Goal: Find specific page/section

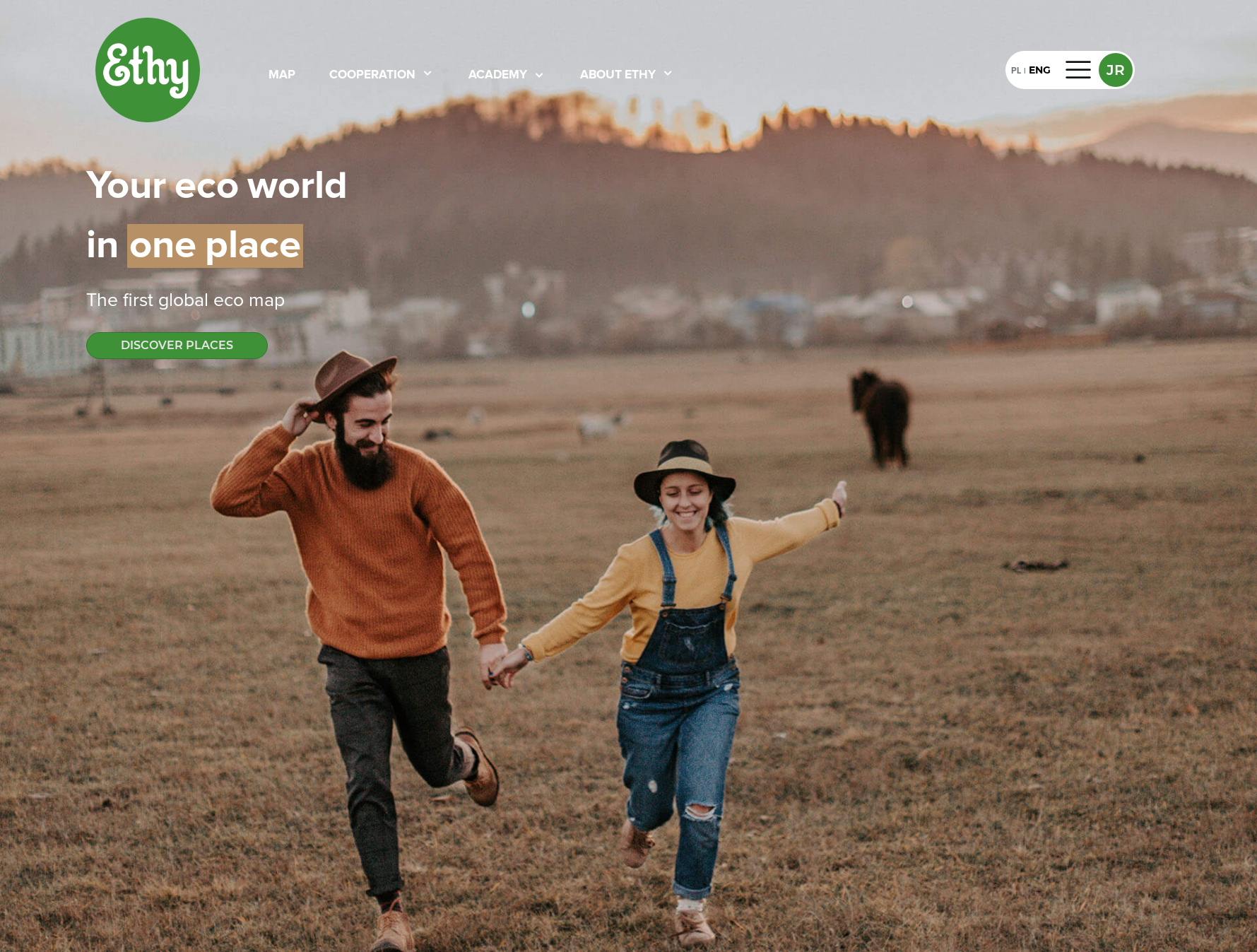
select select
click at [1075, 65] on div at bounding box center [1079, 70] width 34 height 23
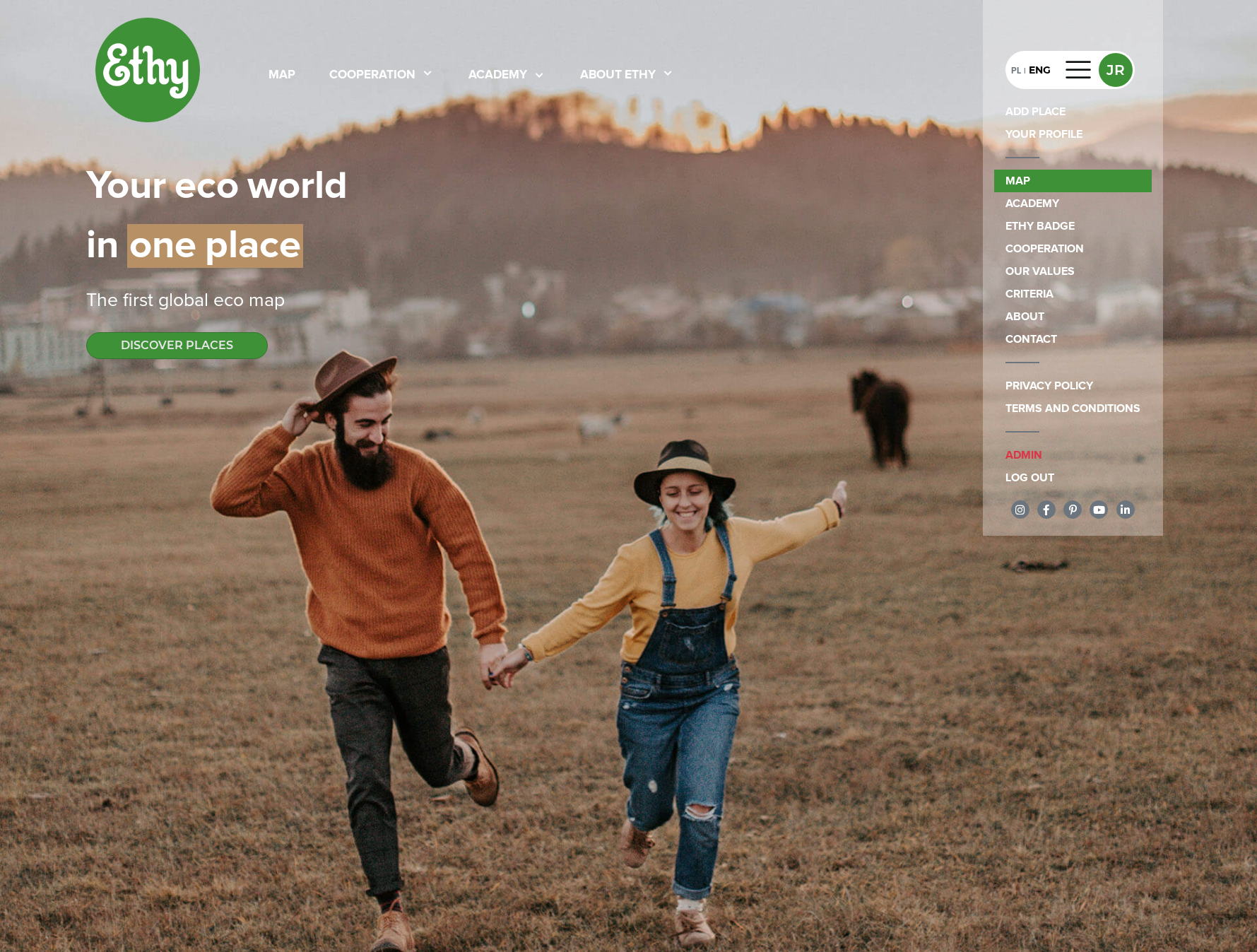
click at [1037, 179] on link "map" at bounding box center [1073, 181] width 158 height 23
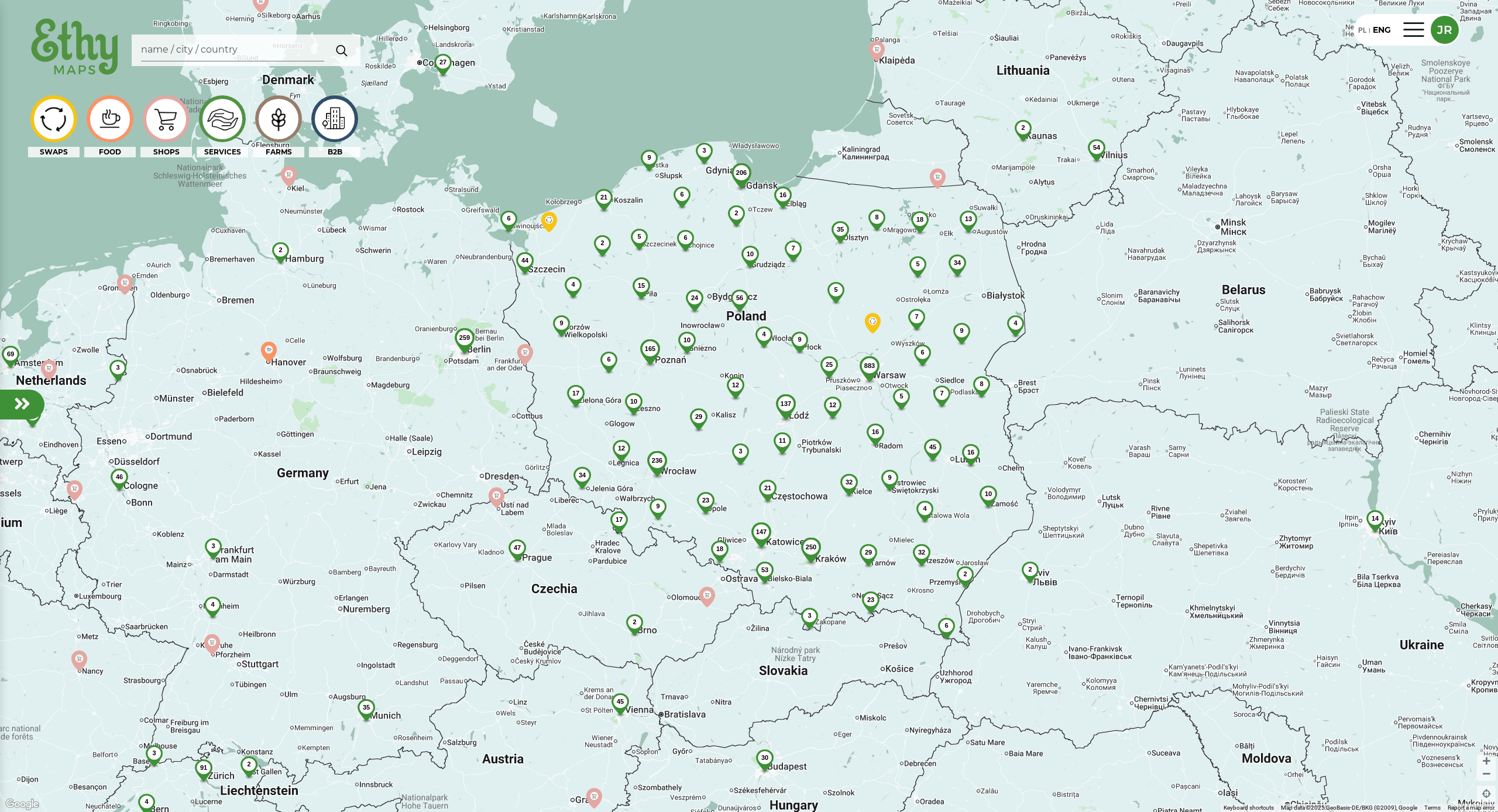
drag, startPoint x: 359, startPoint y: 279, endPoint x: 336, endPoint y: 270, distance: 24.7
click at [336, 270] on div "883 54 206 250 137 236 56 35 6 23 45 3 4 165 32 44 32 10 21 29 2 18 34 12 17 3 …" at bounding box center [749, 406] width 1498 height 812
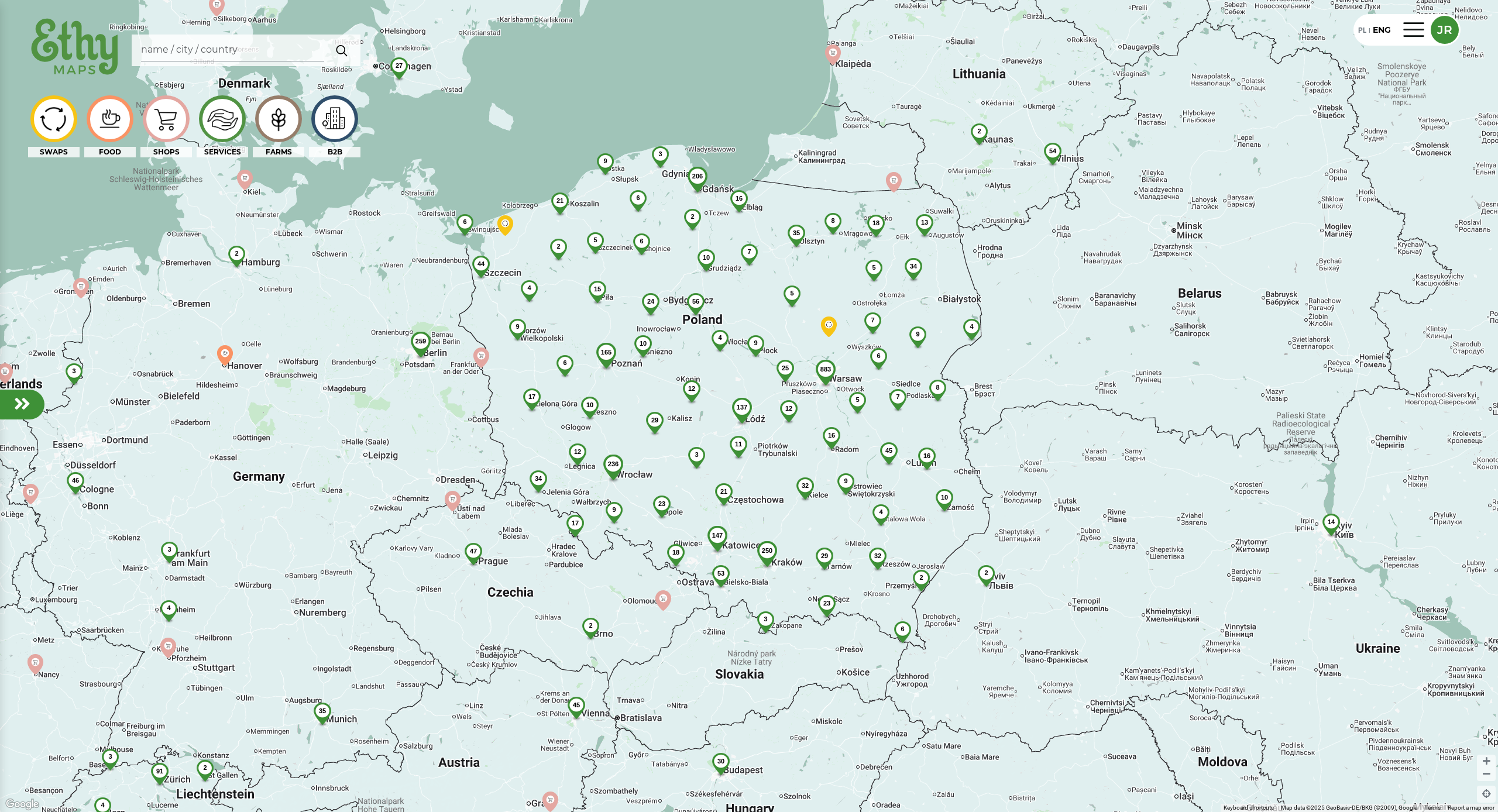
click at [232, 124] on img at bounding box center [222, 119] width 39 height 39
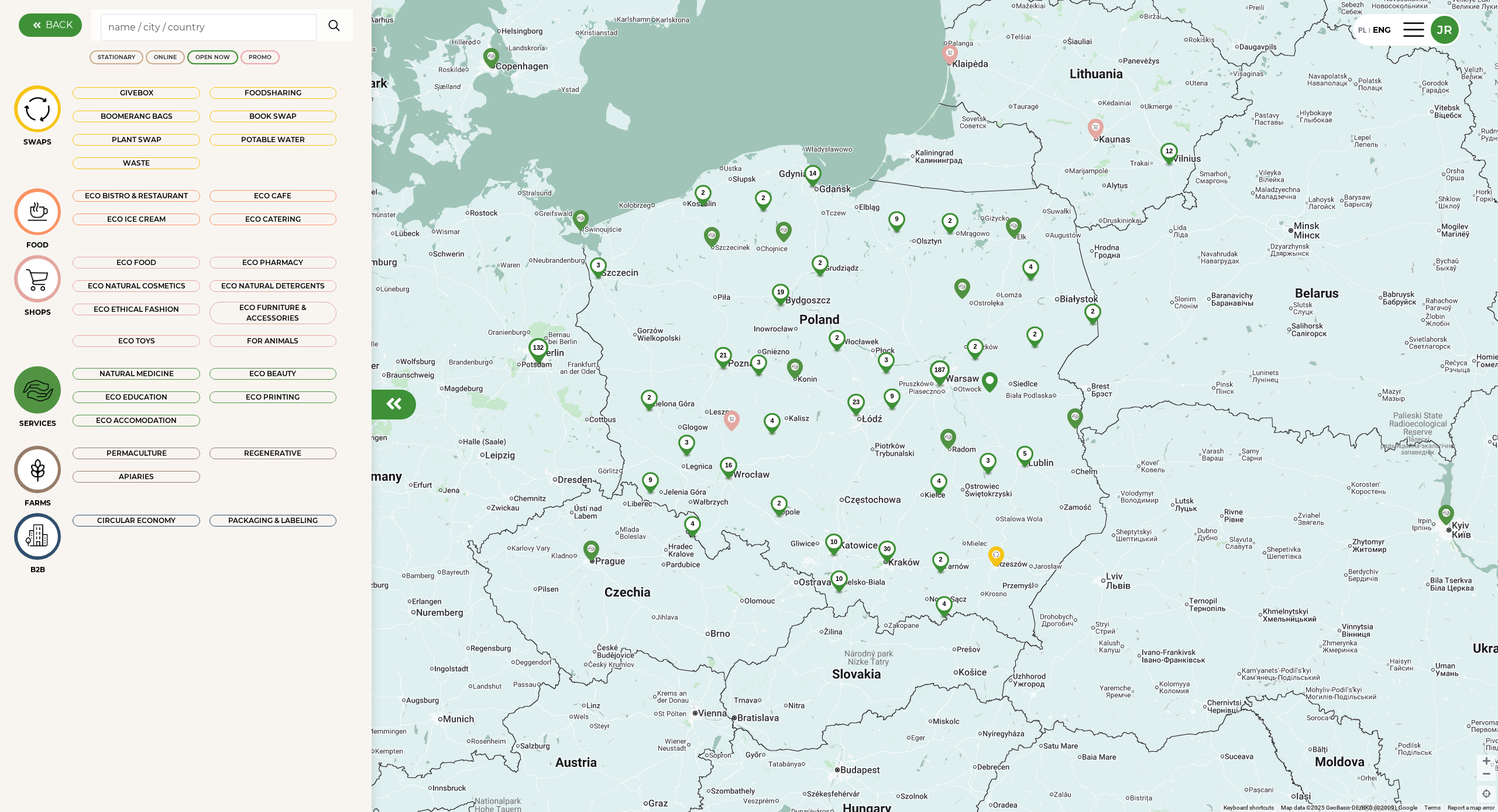
click at [39, 379] on img at bounding box center [37, 391] width 39 height 39
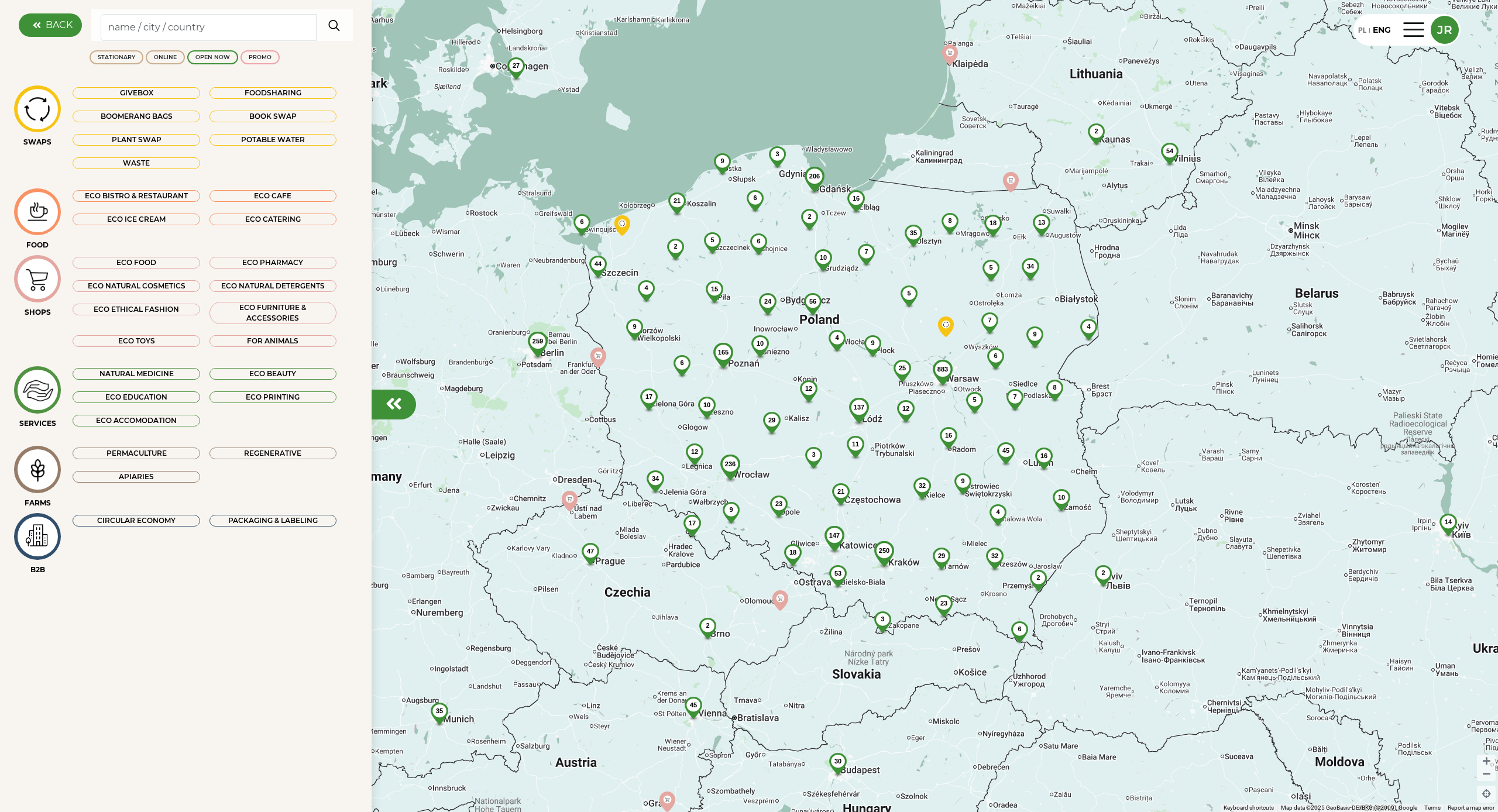
click at [60, 31] on label "BACK" at bounding box center [58, 24] width 27 height 14
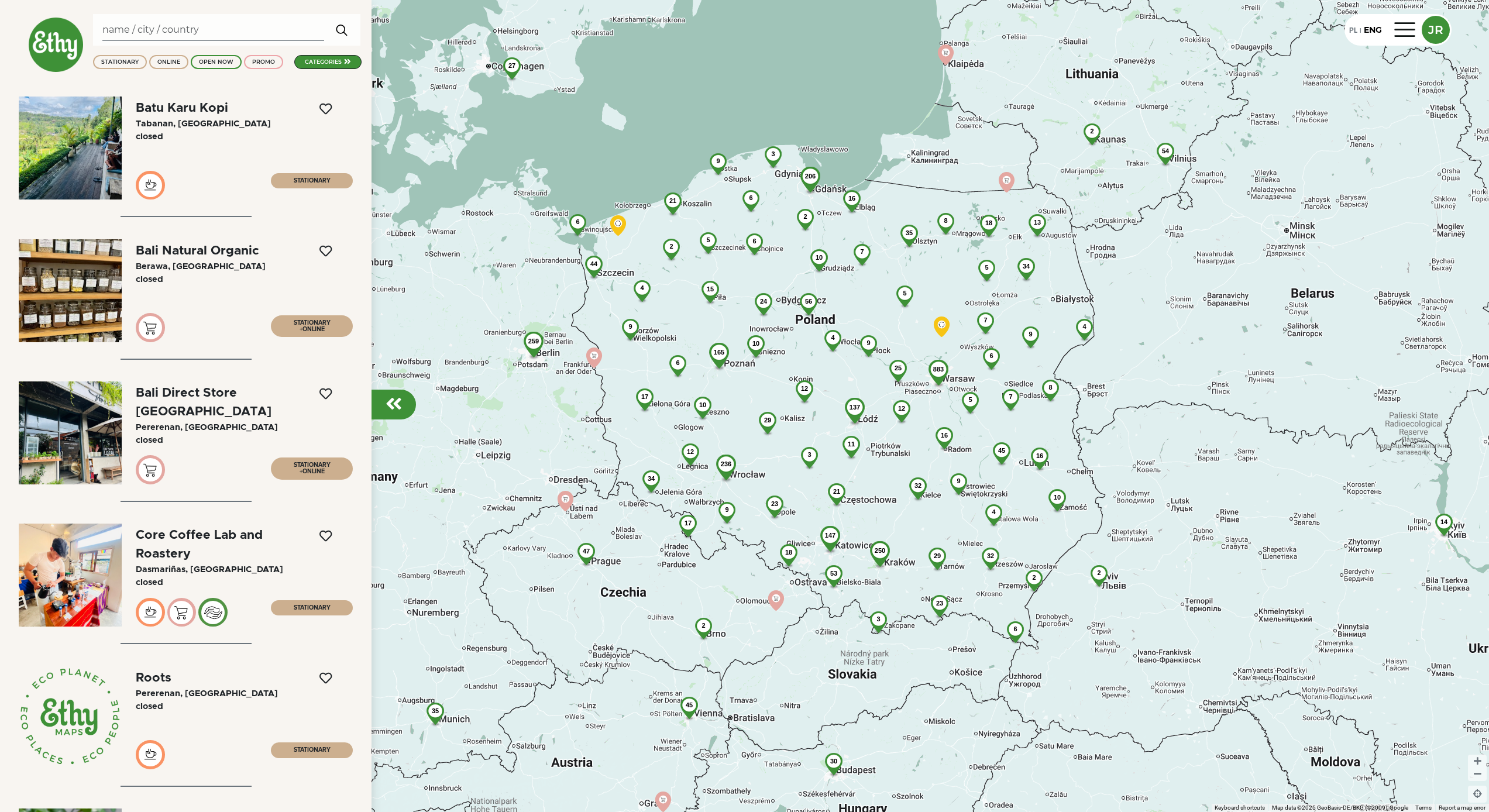
click at [353, 64] on div "categories" at bounding box center [327, 62] width 67 height 14
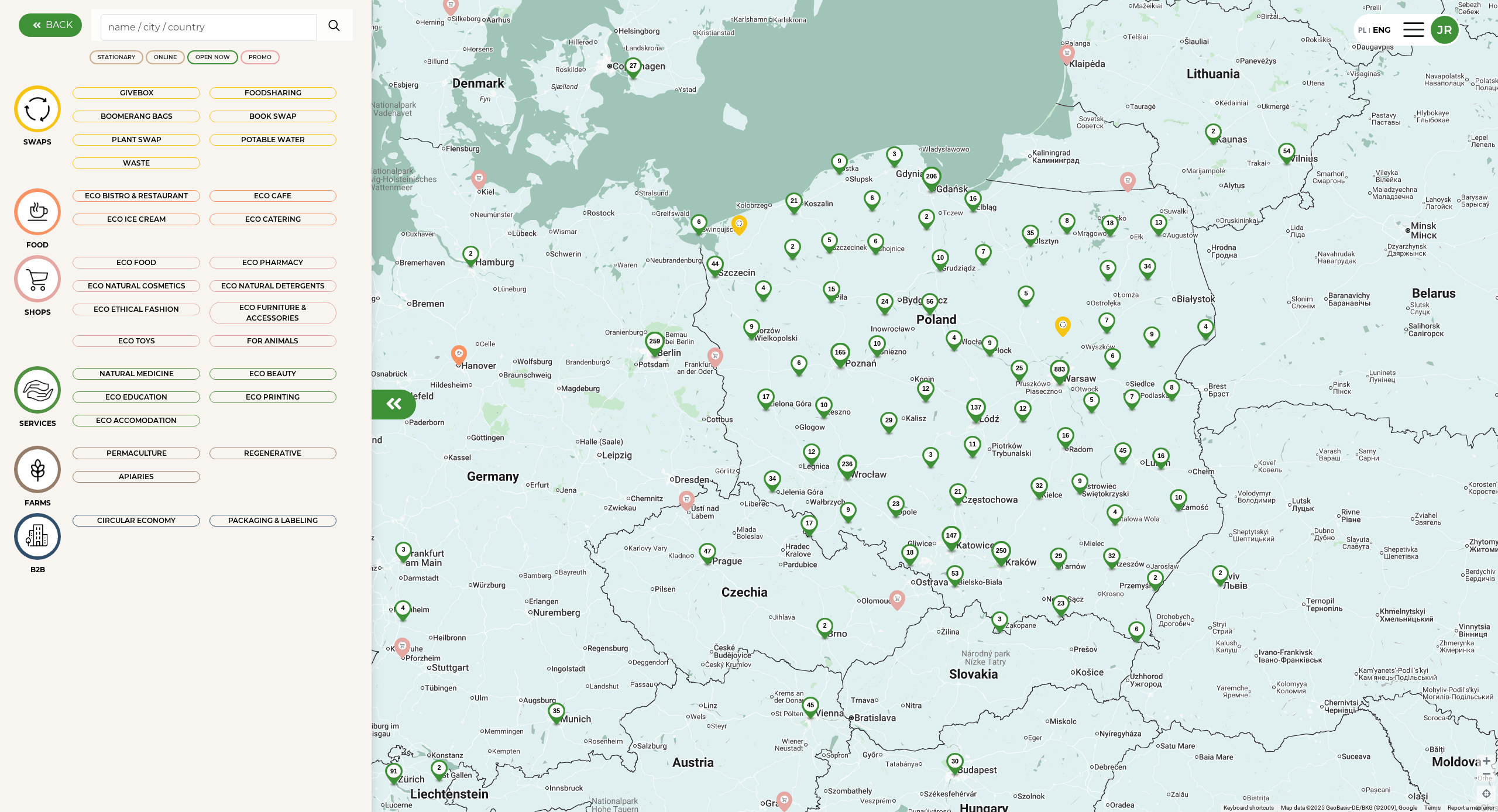
click at [48, 473] on img at bounding box center [37, 469] width 39 height 37
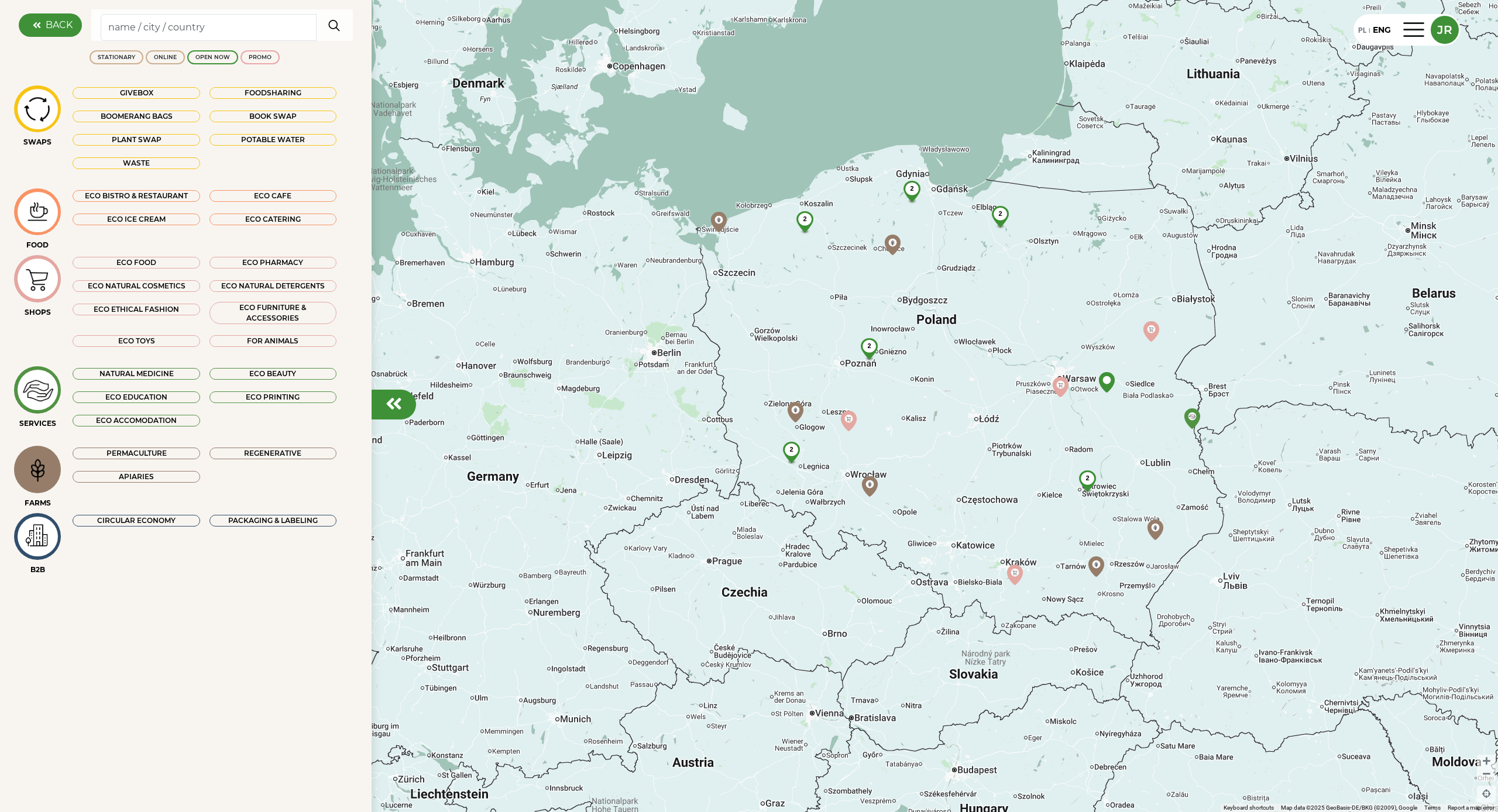
click at [50, 469] on img at bounding box center [37, 469] width 39 height 37
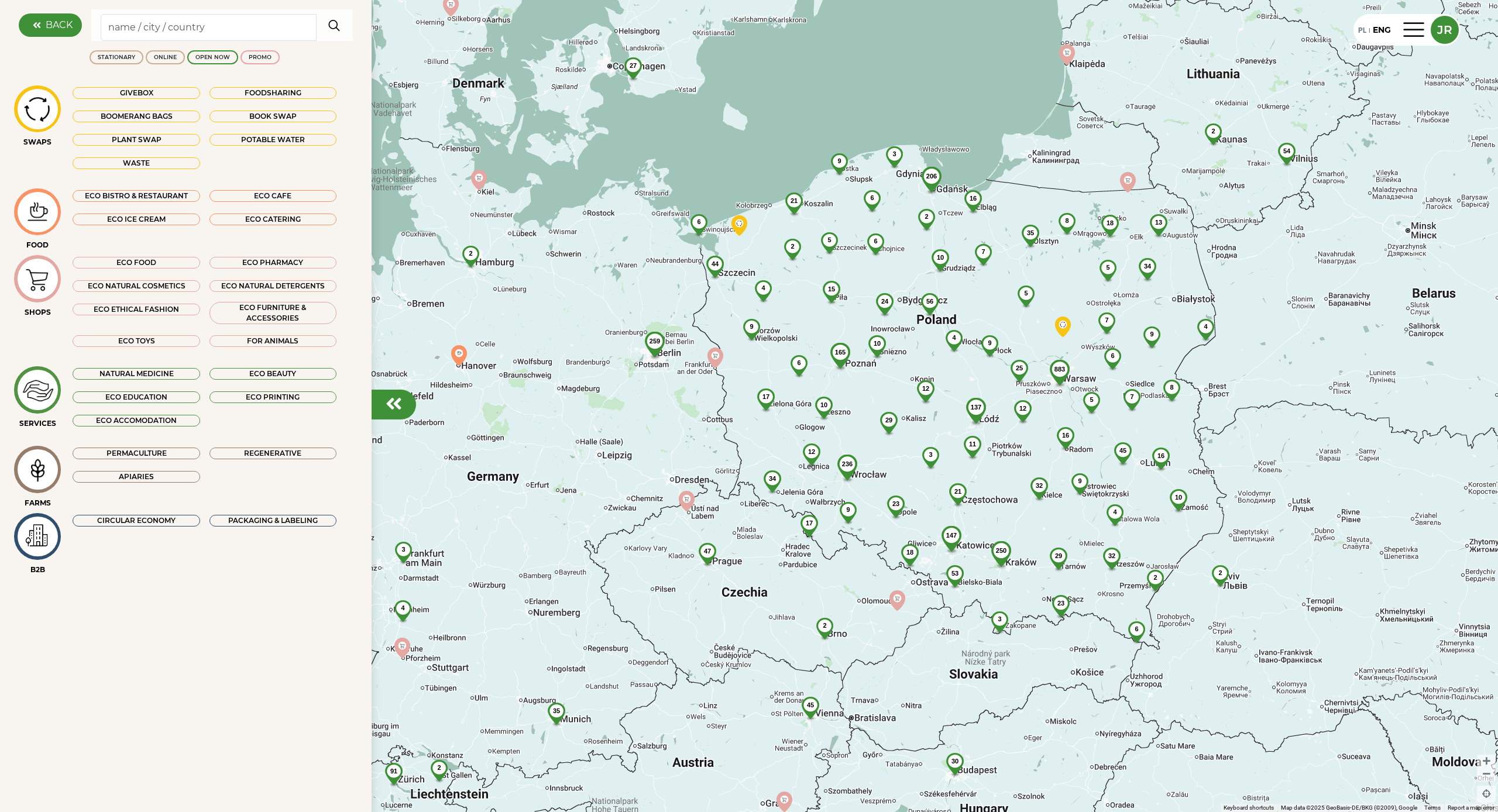
click at [106, 450] on div "Permaculture" at bounding box center [136, 453] width 127 height 11
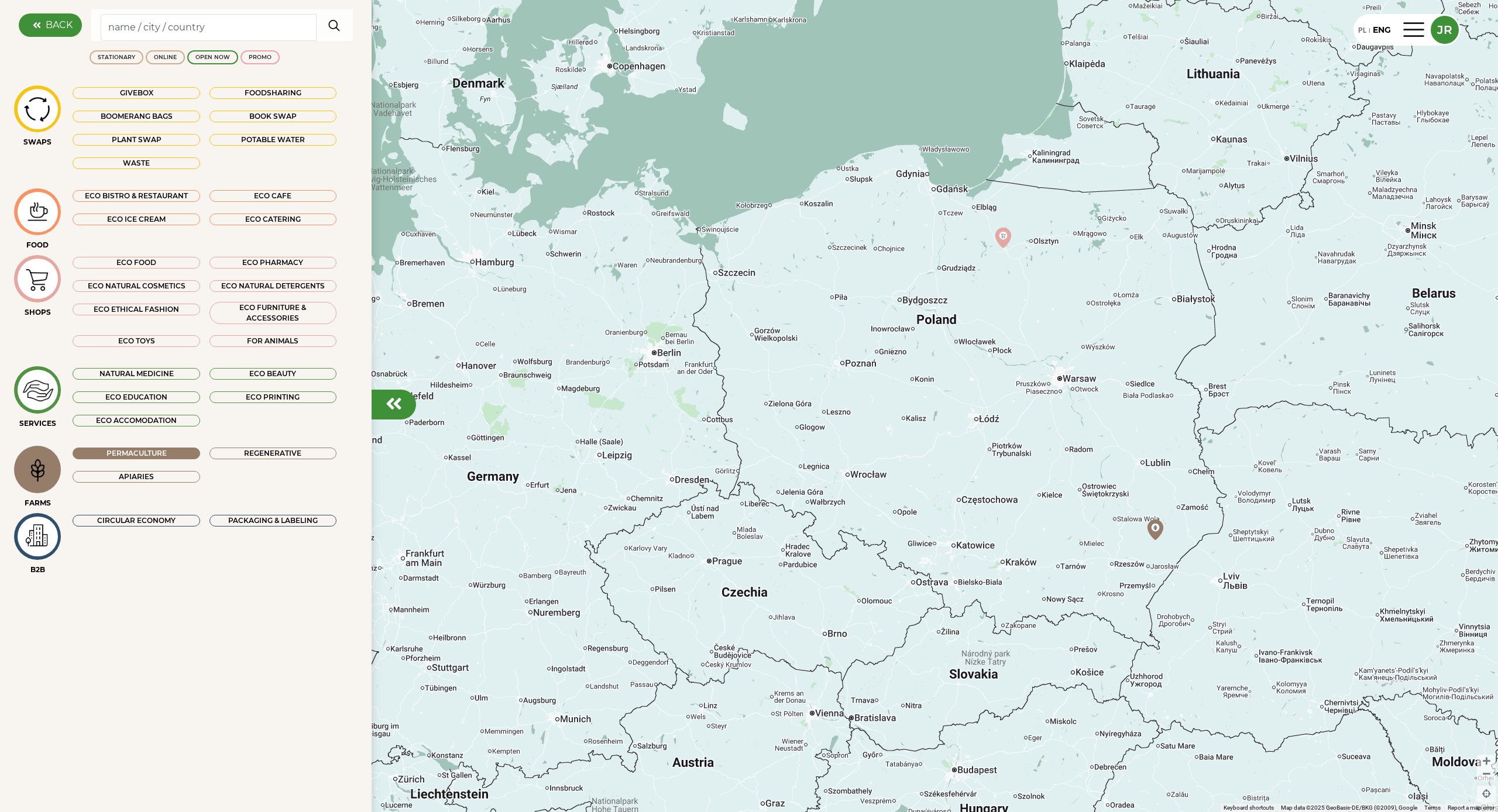
click at [216, 452] on div "Regenerative" at bounding box center [273, 453] width 127 height 11
click at [169, 450] on div "Permaculture" at bounding box center [136, 453] width 127 height 11
click at [241, 451] on div "Regenerative" at bounding box center [273, 453] width 127 height 11
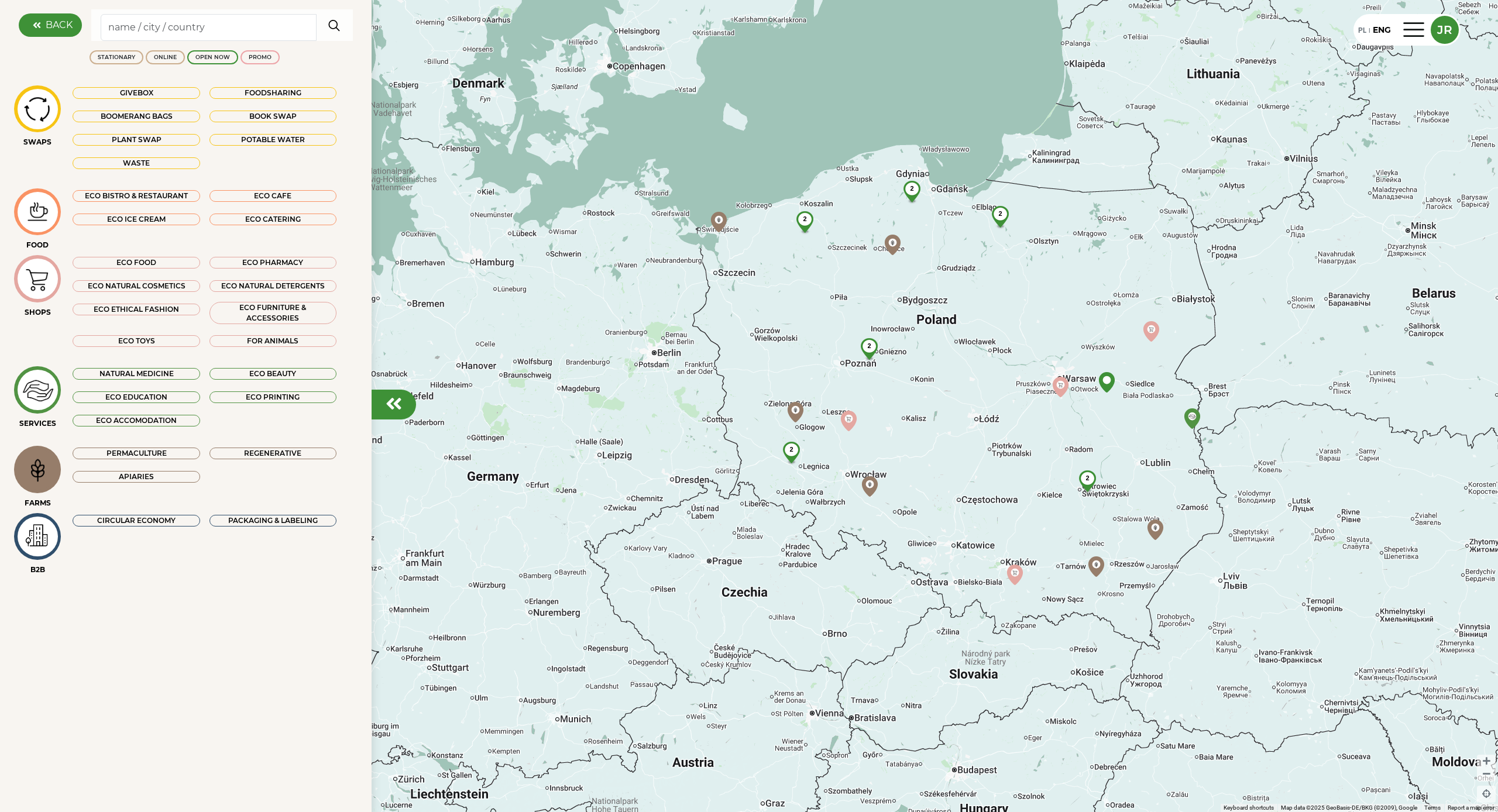
click at [33, 467] on img at bounding box center [37, 469] width 39 height 37
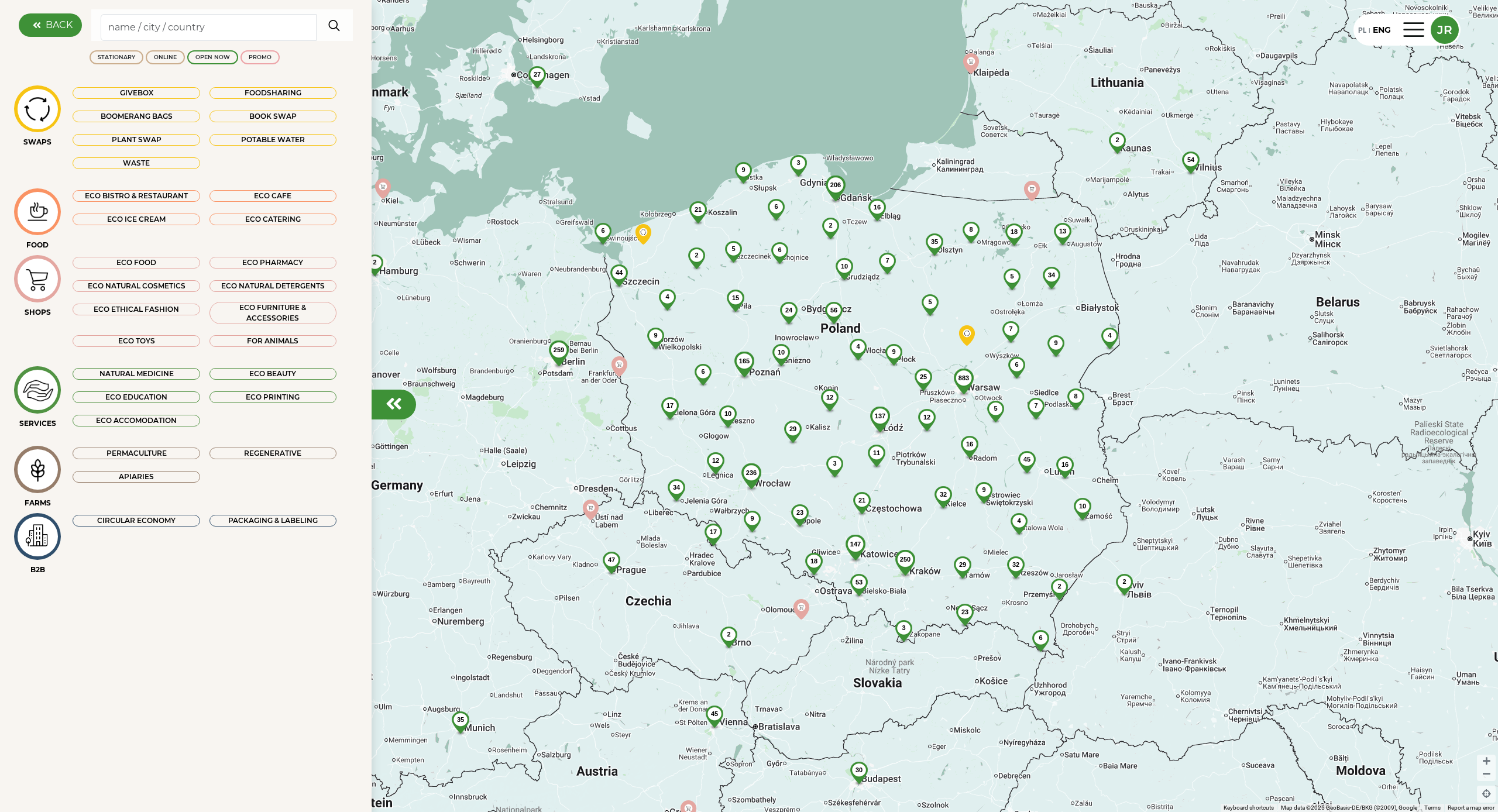
drag, startPoint x: 513, startPoint y: 416, endPoint x: 423, endPoint y: 422, distance: 90.2
click at [423, 422] on div "883 54 206 250 137 236 56 35 6 23 45 3 4 69 165 32 44 32 10 21 29 2 18 34 12 17…" at bounding box center [749, 406] width 1498 height 812
click at [387, 413] on em at bounding box center [394, 403] width 16 height 19
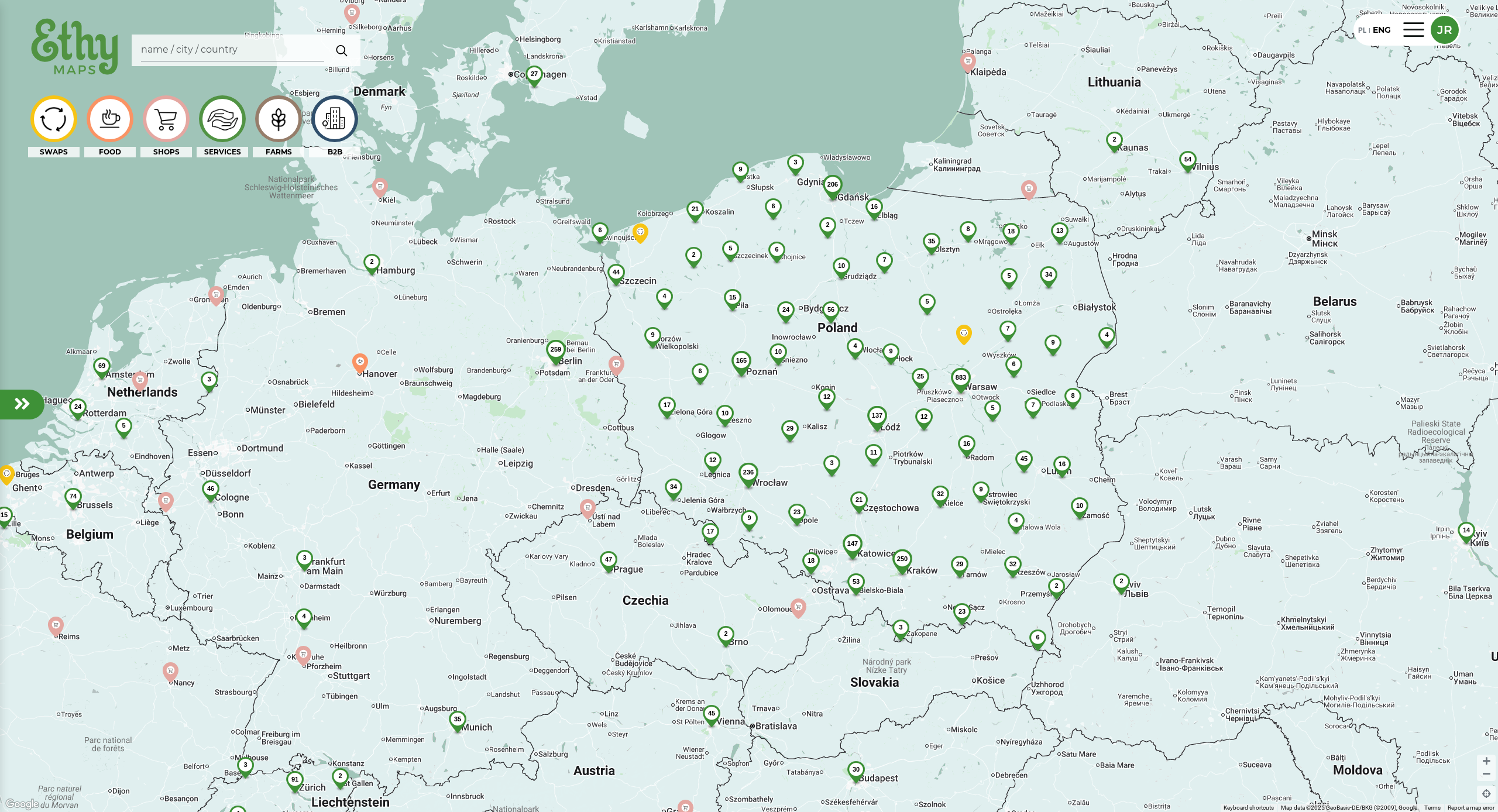
click at [15, 400] on em at bounding box center [22, 403] width 16 height 19
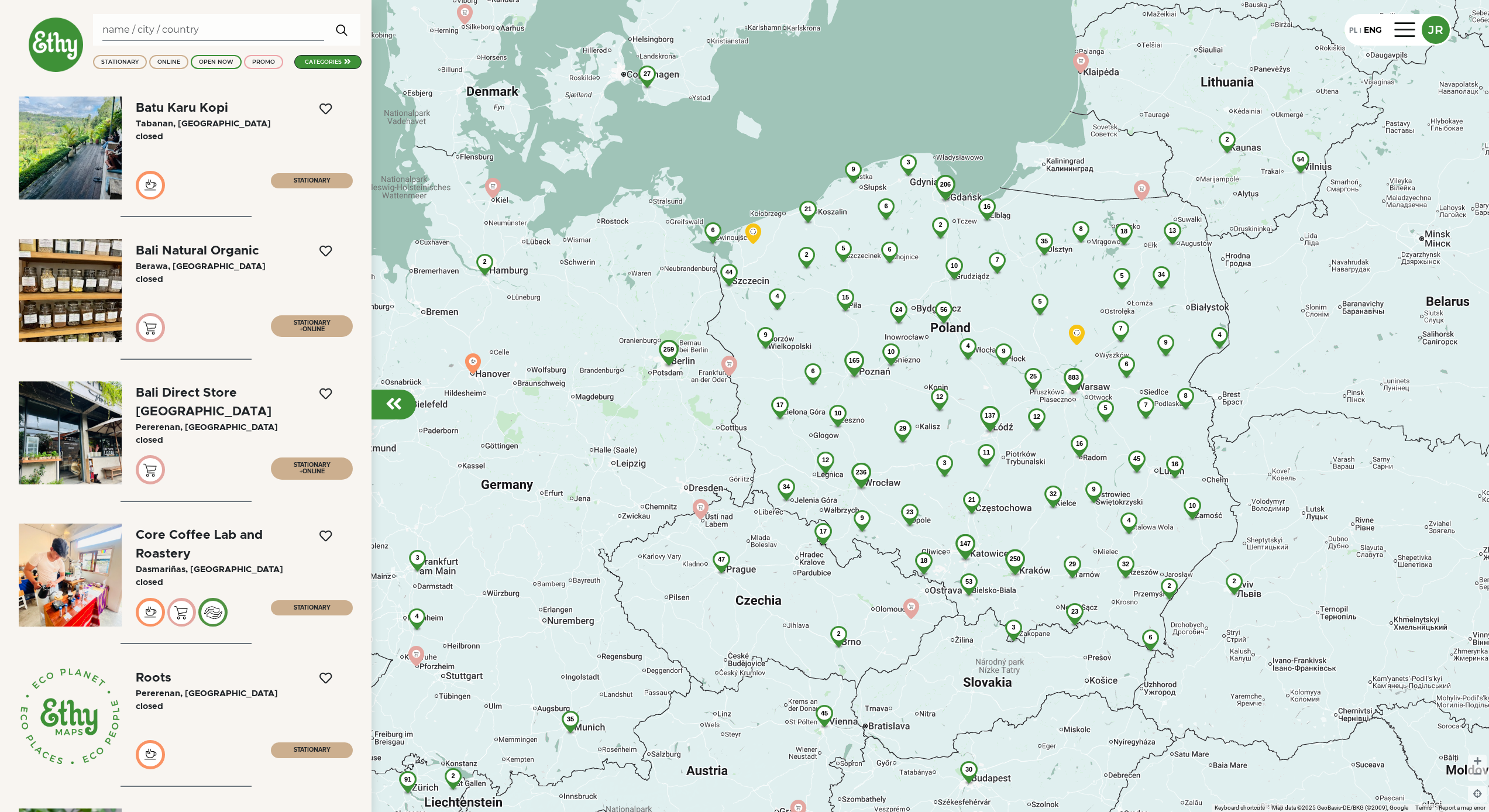
click at [320, 64] on div "categories" at bounding box center [322, 62] width 37 height 8
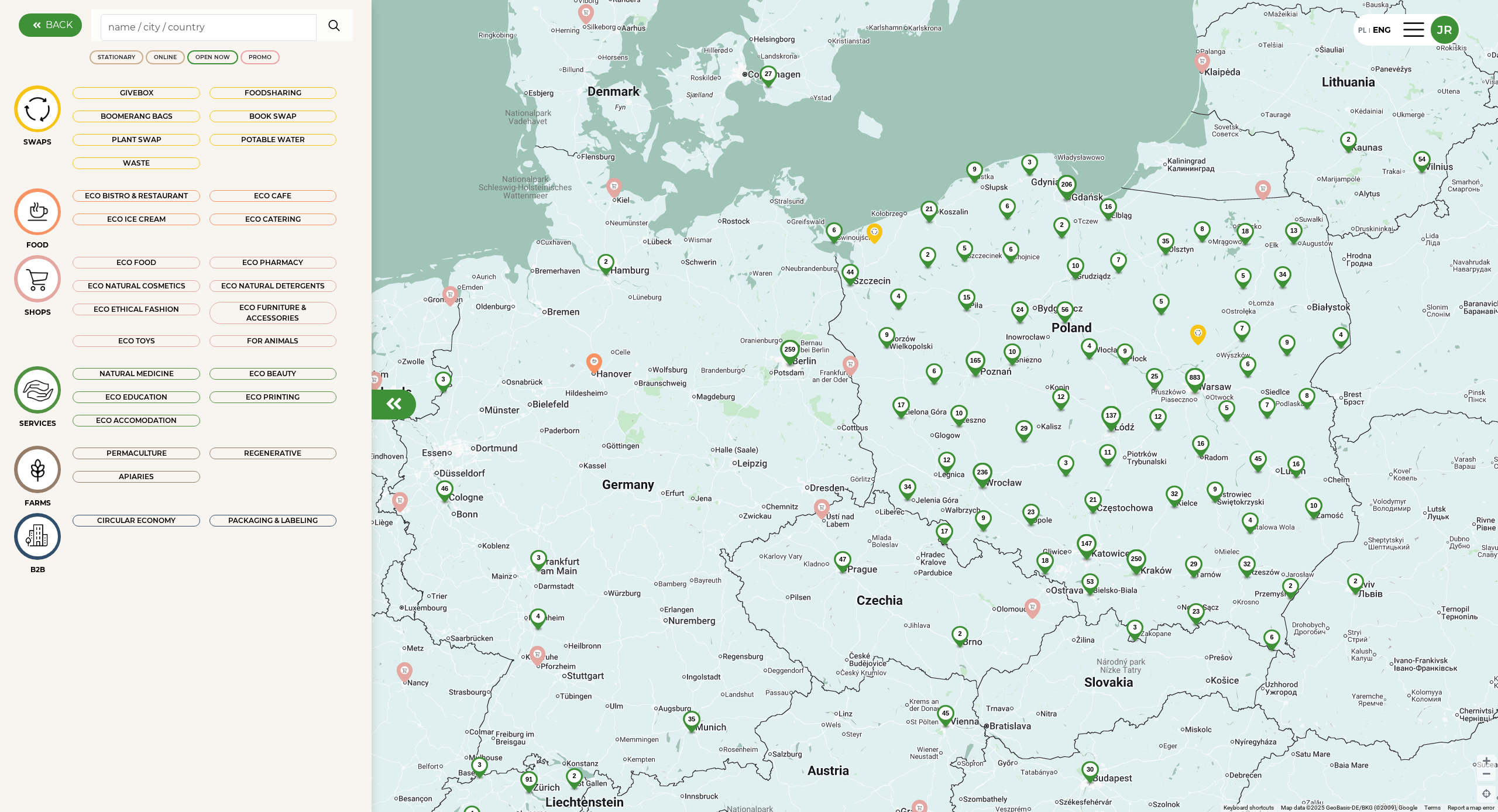
click at [164, 448] on div "Permaculture" at bounding box center [136, 453] width 127 height 11
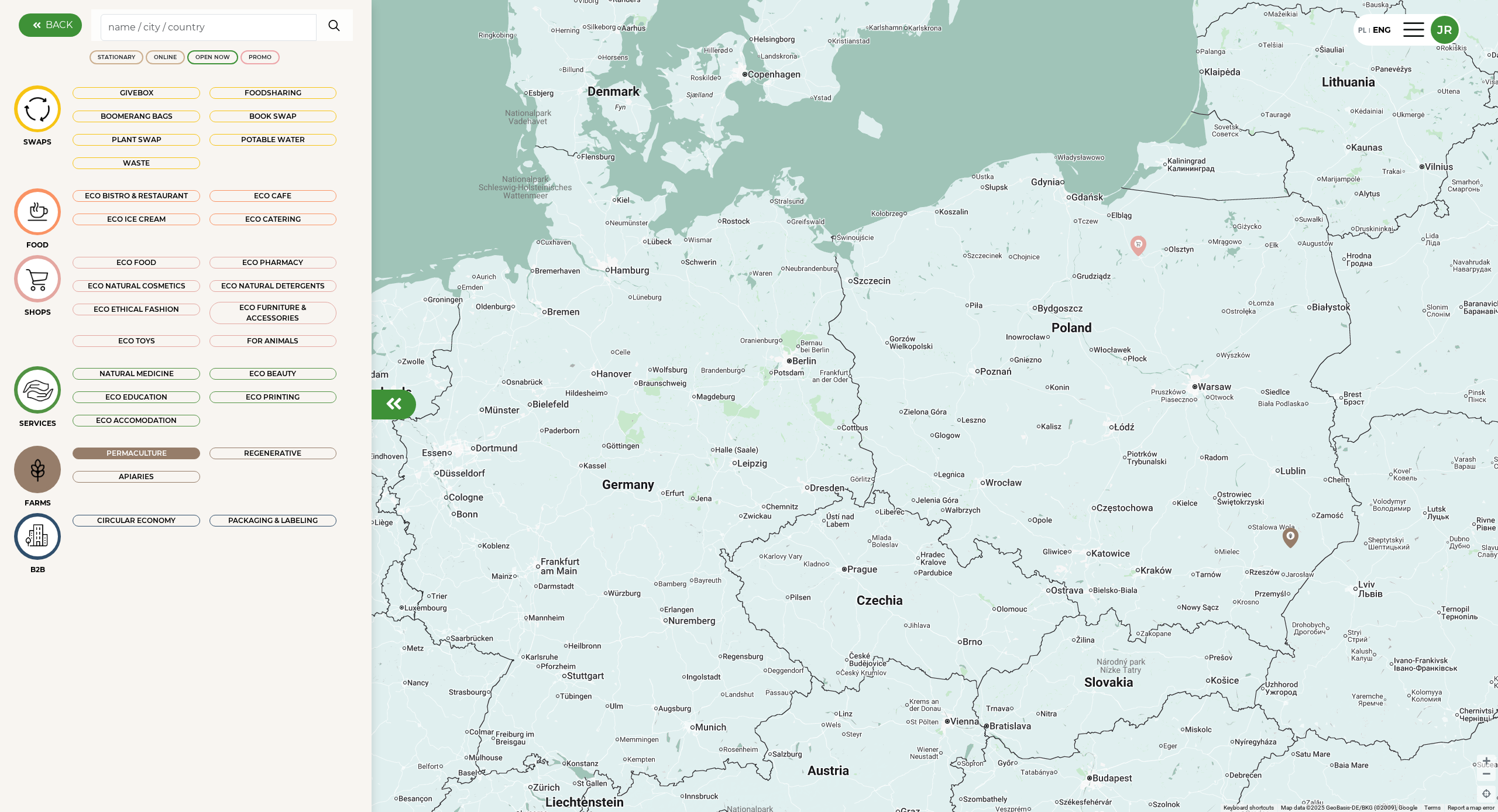
click at [232, 449] on div "Regenerative" at bounding box center [273, 453] width 127 height 11
click at [162, 477] on div "Apiaries" at bounding box center [136, 477] width 127 height 11
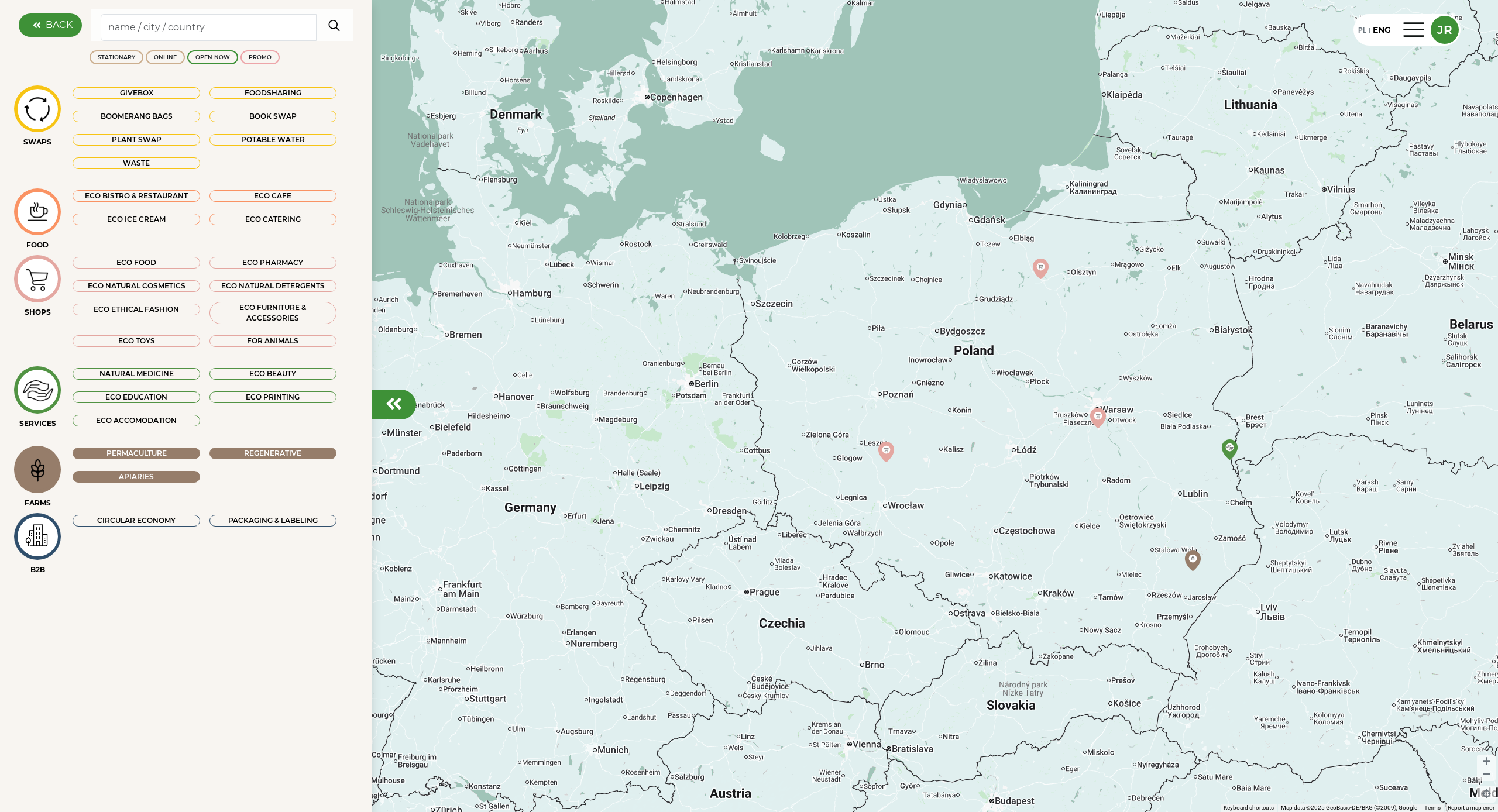
drag, startPoint x: 605, startPoint y: 421, endPoint x: 406, endPoint y: 448, distance: 200.8
click at [444, 447] on div at bounding box center [749, 406] width 1498 height 812
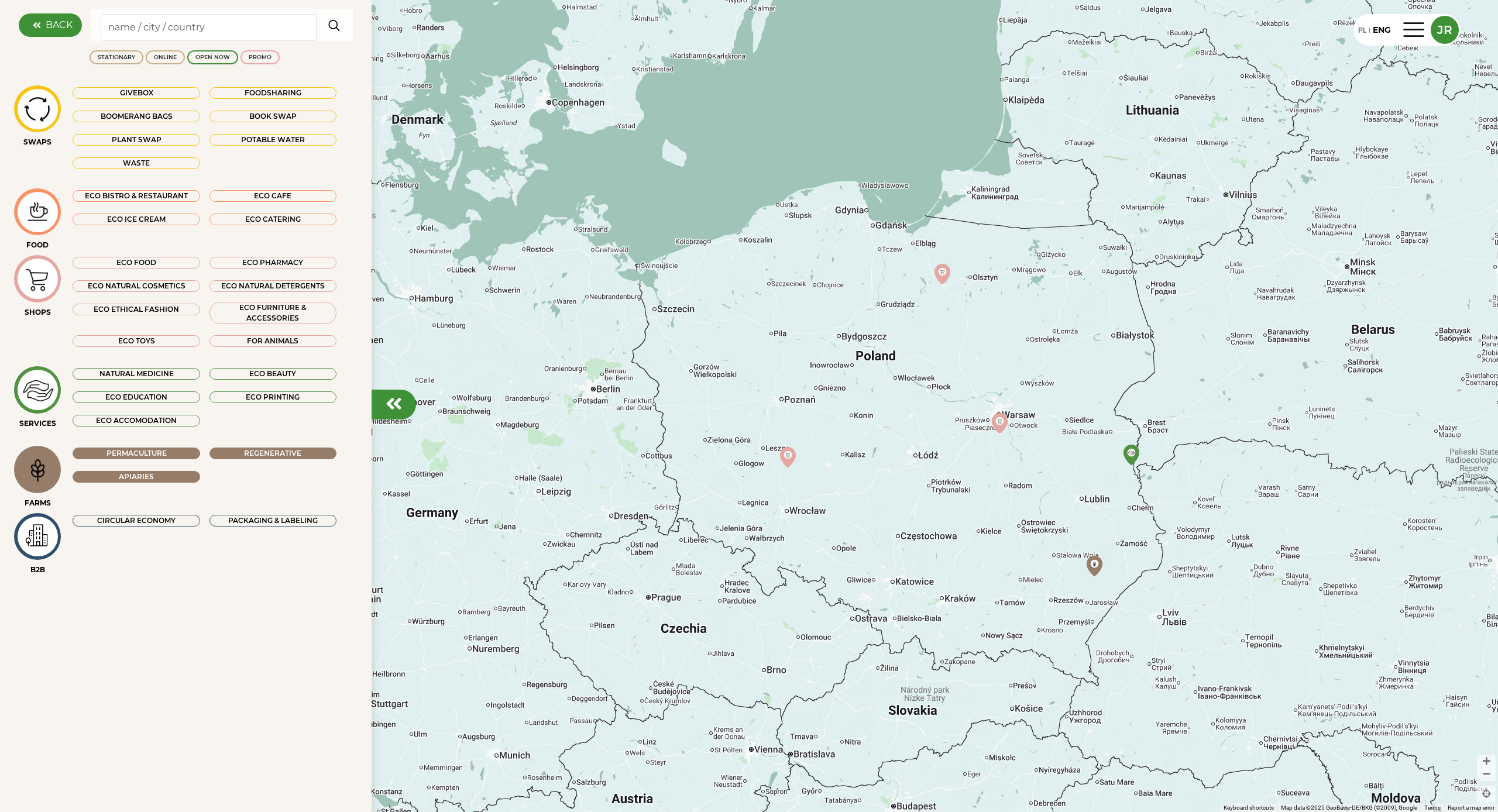
click at [147, 477] on div "Apiaries" at bounding box center [136, 477] width 127 height 11
click at [149, 453] on div "Permaculture" at bounding box center [136, 453] width 127 height 11
click at [249, 452] on div "Regenerative" at bounding box center [273, 453] width 127 height 11
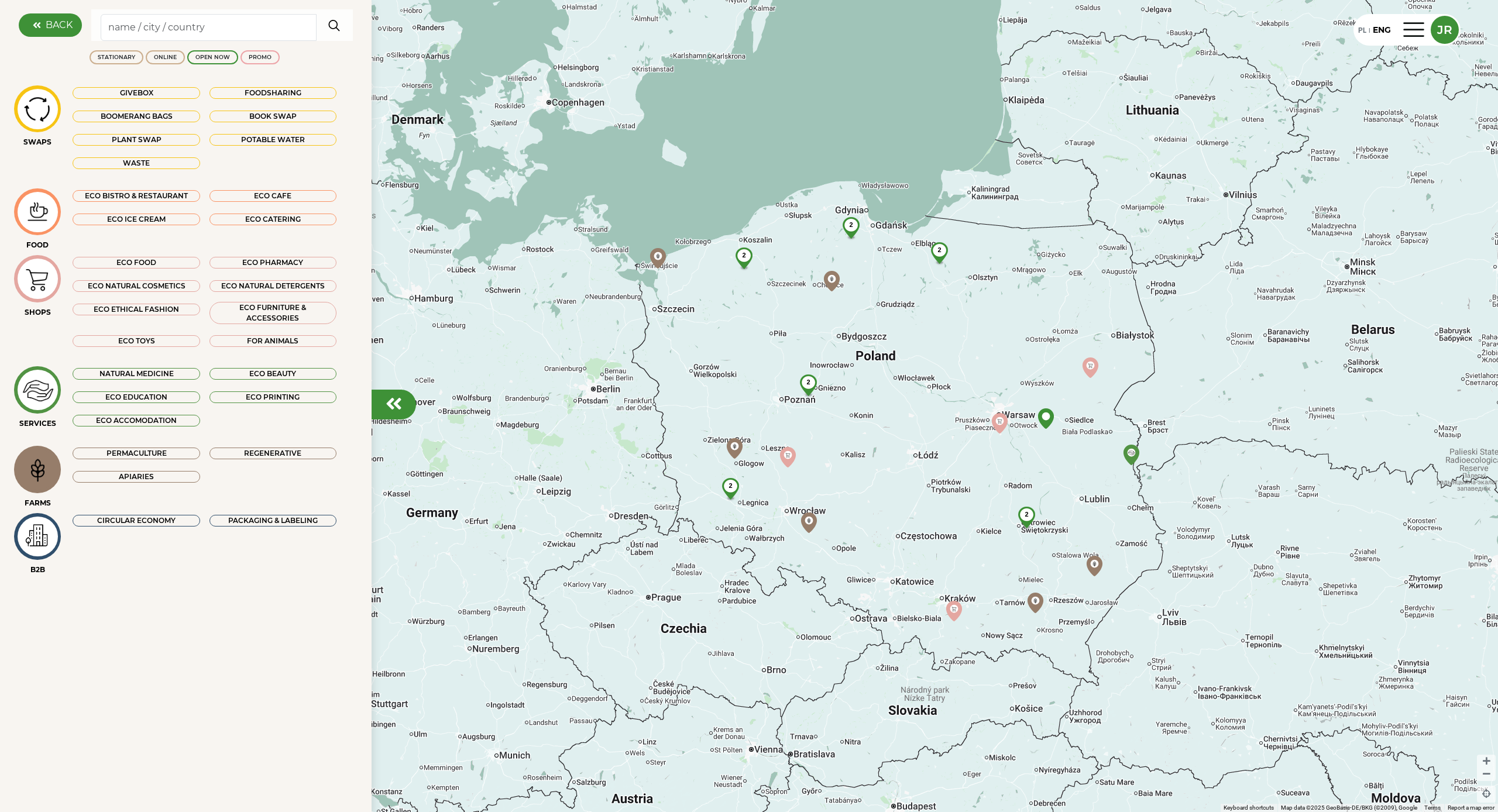
click at [38, 466] on img at bounding box center [37, 469] width 39 height 37
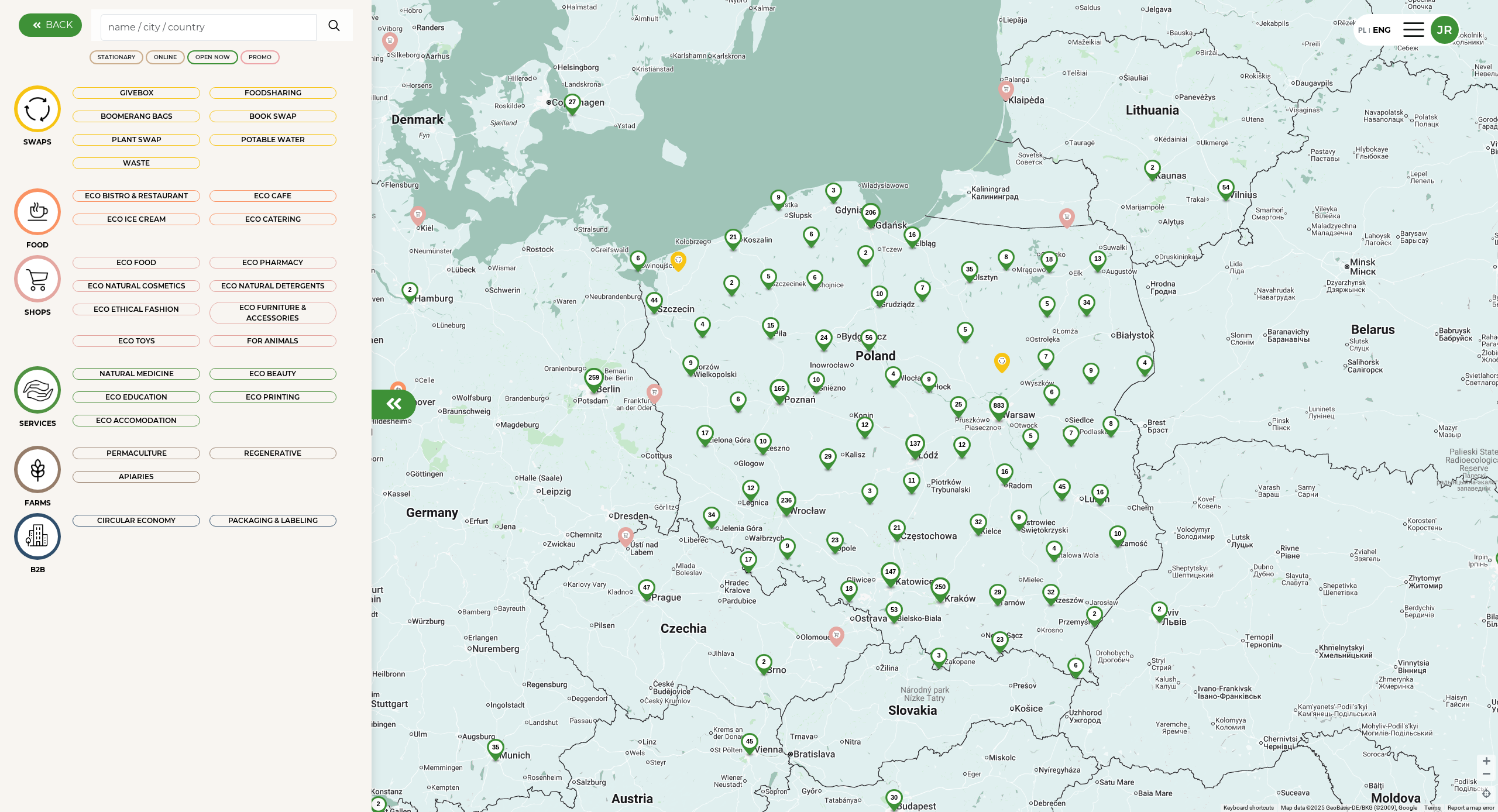
drag, startPoint x: 968, startPoint y: 338, endPoint x: 880, endPoint y: 353, distance: 89.3
click at [950, 338] on div "5" at bounding box center [965, 329] width 31 height 15
